Goal: Check status: Check status

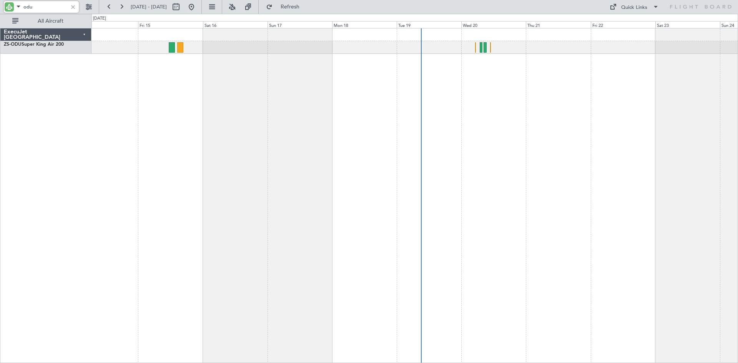
click at [40, 5] on input "odu" at bounding box center [45, 7] width 44 height 12
type input "o"
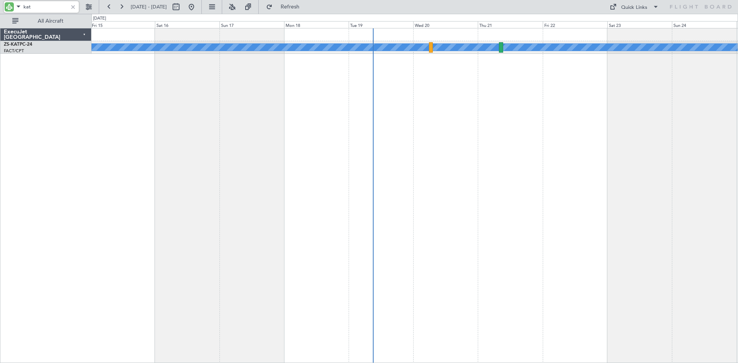
click at [349, 135] on div "A/C Unavailable" at bounding box center [414, 195] width 647 height 335
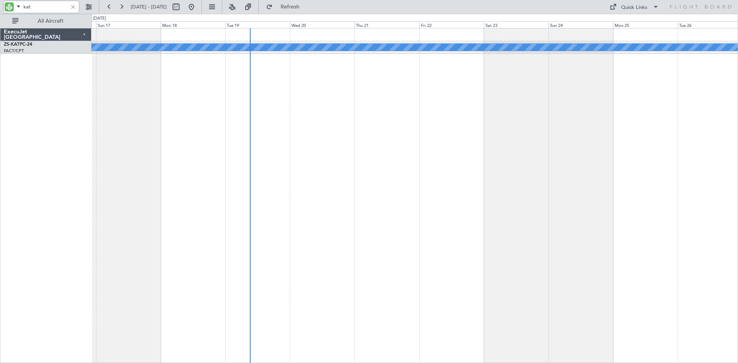
click at [48, 3] on input "kat" at bounding box center [45, 7] width 44 height 12
type input "k"
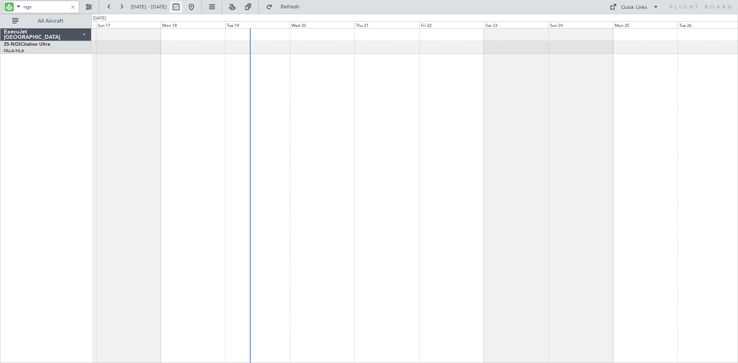
type input "ngs"
click at [182, 7] on button at bounding box center [176, 7] width 12 height 12
select select "8"
select select "2025"
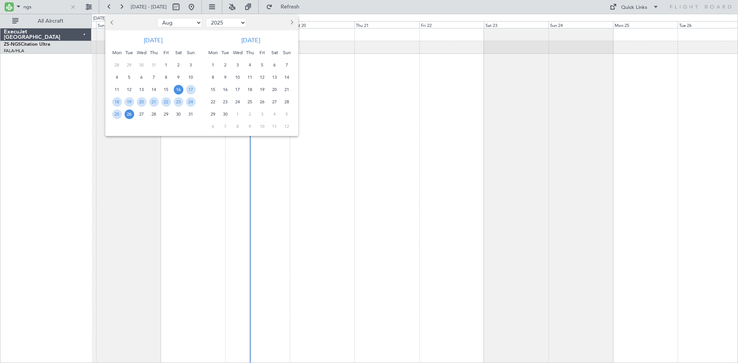
click at [153, 114] on span "28" at bounding box center [154, 115] width 10 height 10
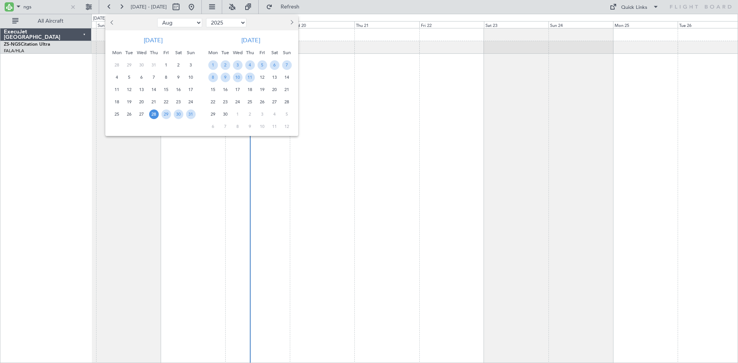
click at [153, 114] on span "28" at bounding box center [154, 115] width 10 height 10
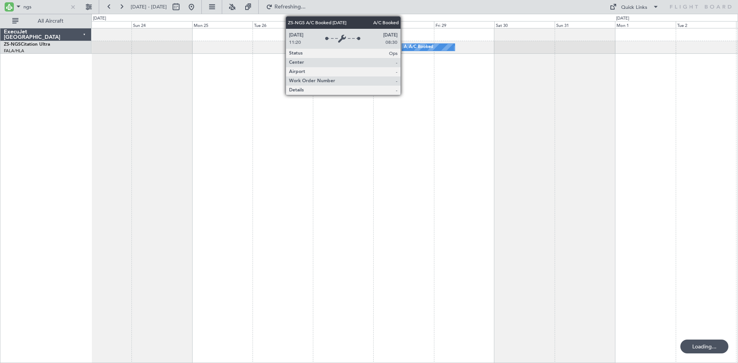
click at [404, 48] on div "A/C Booked" at bounding box center [416, 48] width 24 height 12
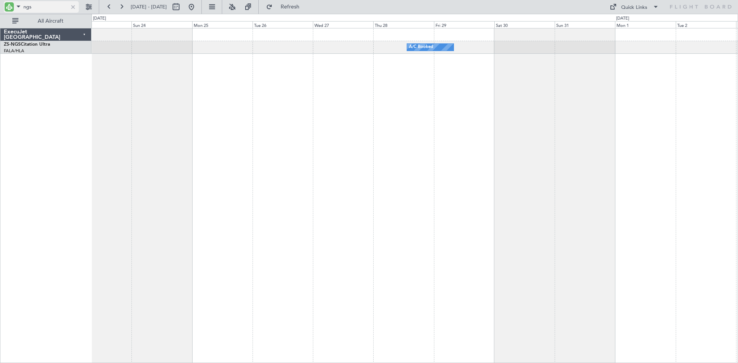
click at [52, 6] on input "ngs" at bounding box center [45, 7] width 44 height 12
type input "n"
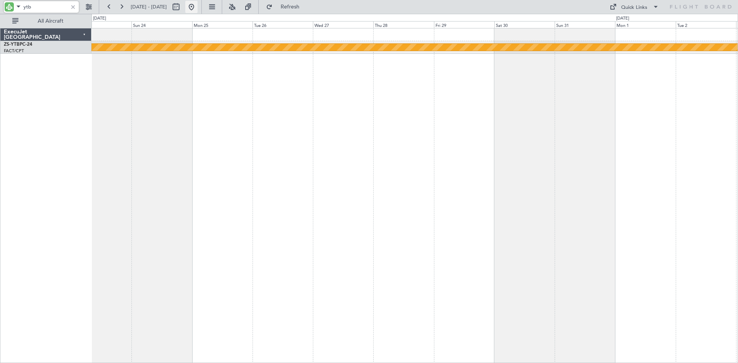
click at [198, 7] on button at bounding box center [191, 7] width 12 height 12
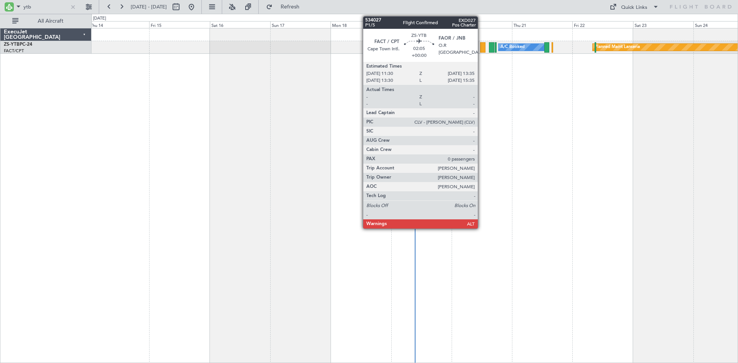
click at [481, 48] on div at bounding box center [482, 47] width 5 height 10
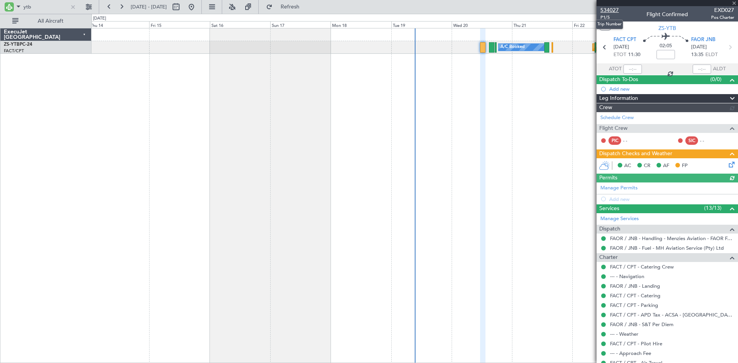
drag, startPoint x: 610, startPoint y: 10, endPoint x: 606, endPoint y: 10, distance: 4.2
click at [610, 10] on span "534027" at bounding box center [609, 10] width 18 height 8
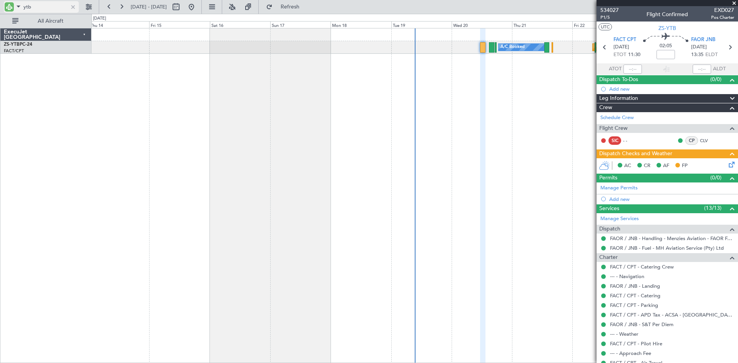
drag, startPoint x: 47, startPoint y: 4, endPoint x: 41, endPoint y: 5, distance: 5.4
click at [47, 4] on input "ytb" at bounding box center [45, 7] width 44 height 12
type input "y"
type input "pir"
click at [182, 5] on button at bounding box center [176, 7] width 12 height 12
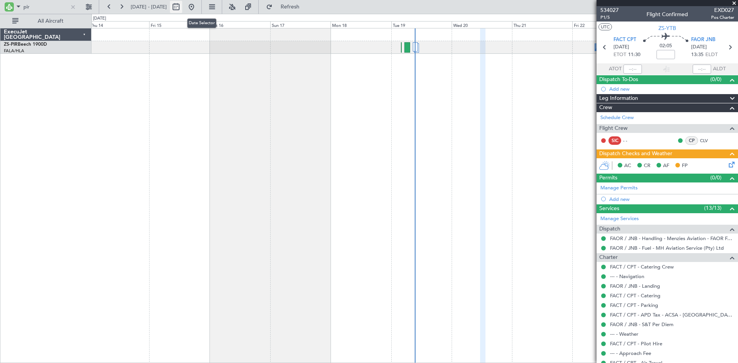
select select "8"
select select "2025"
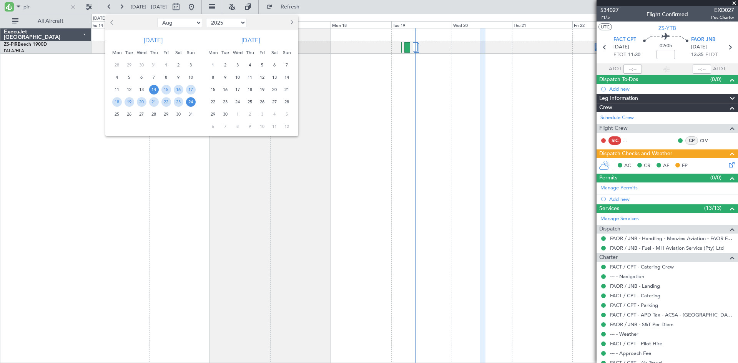
click at [291, 23] on span "Next month" at bounding box center [291, 22] width 5 height 5
click at [277, 76] on span "11" at bounding box center [275, 78] width 10 height 10
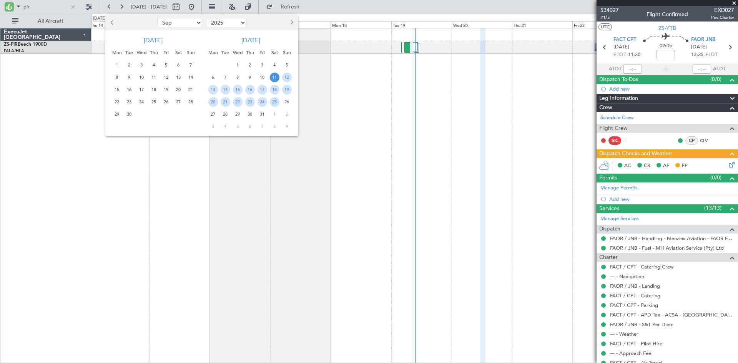
click at [277, 76] on span "11" at bounding box center [275, 78] width 10 height 10
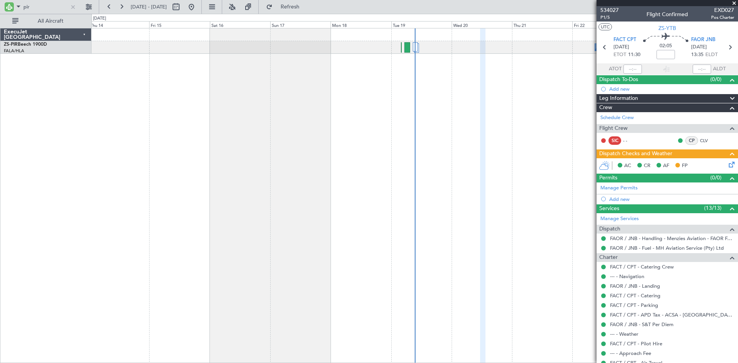
select select "10"
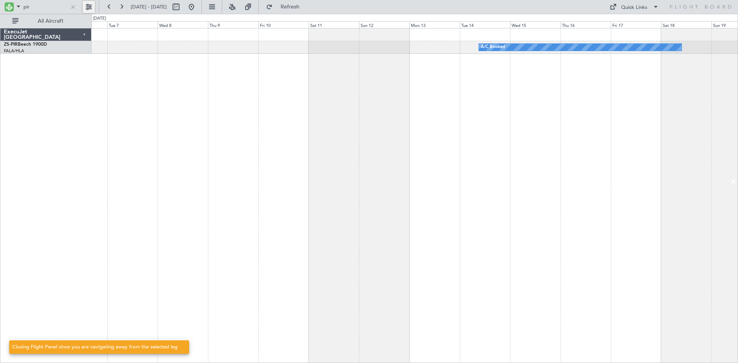
click at [90, 5] on button at bounding box center [89, 7] width 12 height 12
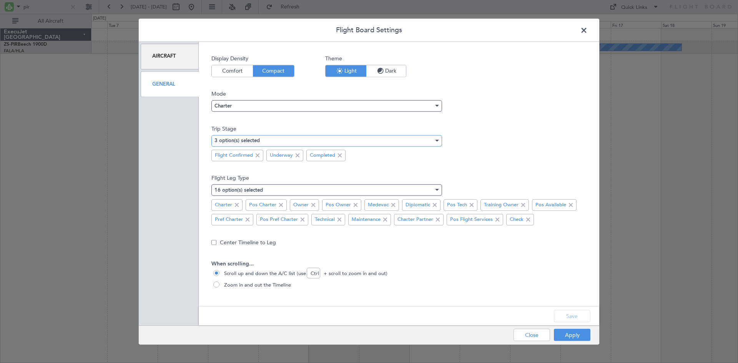
click at [318, 138] on div "3 option(s) selected" at bounding box center [324, 141] width 219 height 12
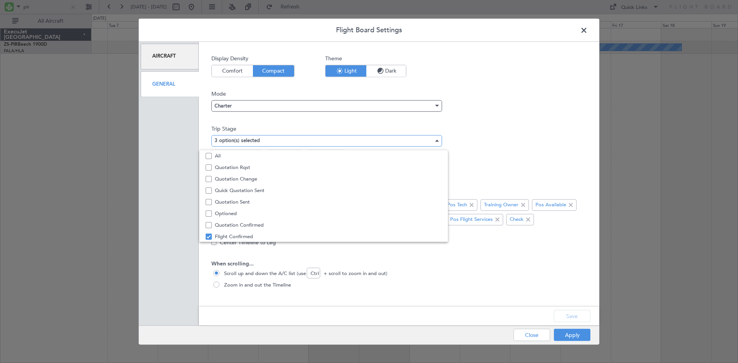
scroll to position [24, 0]
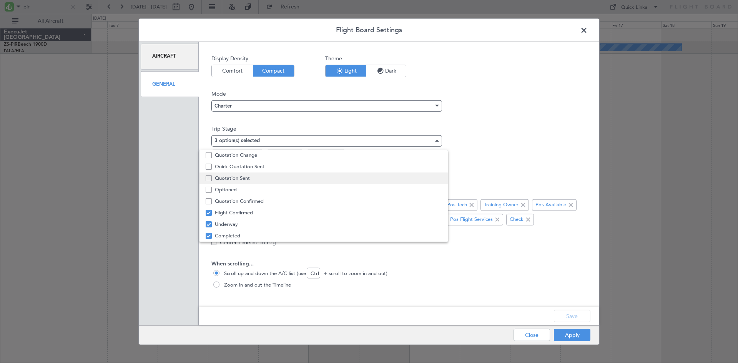
click at [238, 176] on span "Quotation Sent" at bounding box center [328, 179] width 227 height 12
click at [569, 320] on div at bounding box center [369, 181] width 738 height 363
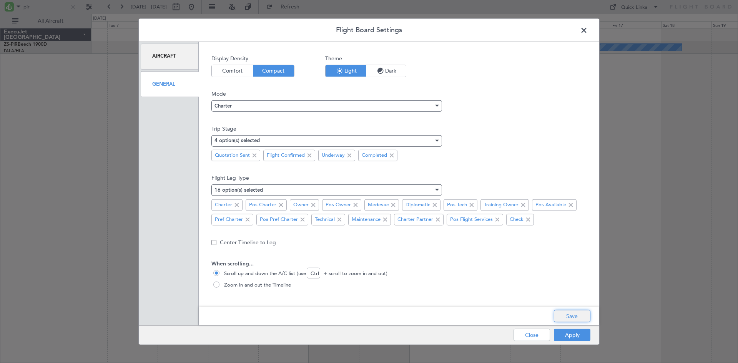
click at [569, 316] on button "Save" at bounding box center [572, 316] width 37 height 12
click at [568, 336] on button "Apply" at bounding box center [572, 335] width 37 height 12
